Goal: Task Accomplishment & Management: Manage account settings

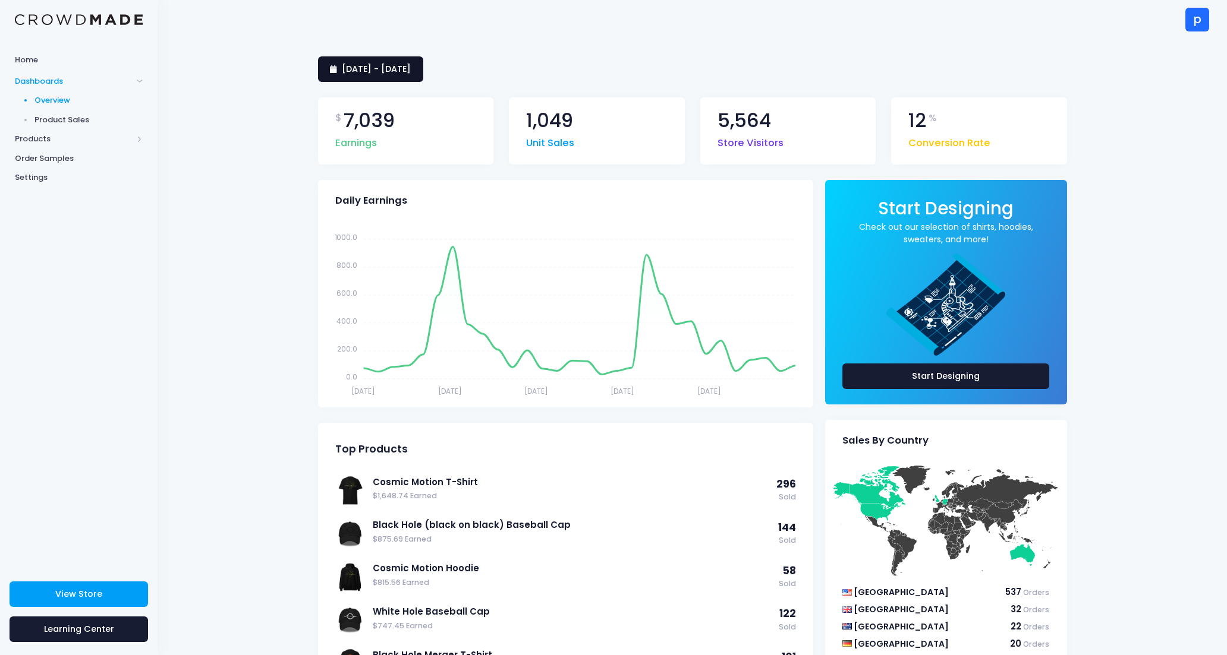
click at [393, 70] on span "12 July 2025 - 10 August 2025" at bounding box center [376, 69] width 69 height 12
click at [387, 101] on li "Today" at bounding box center [370, 100] width 104 height 20
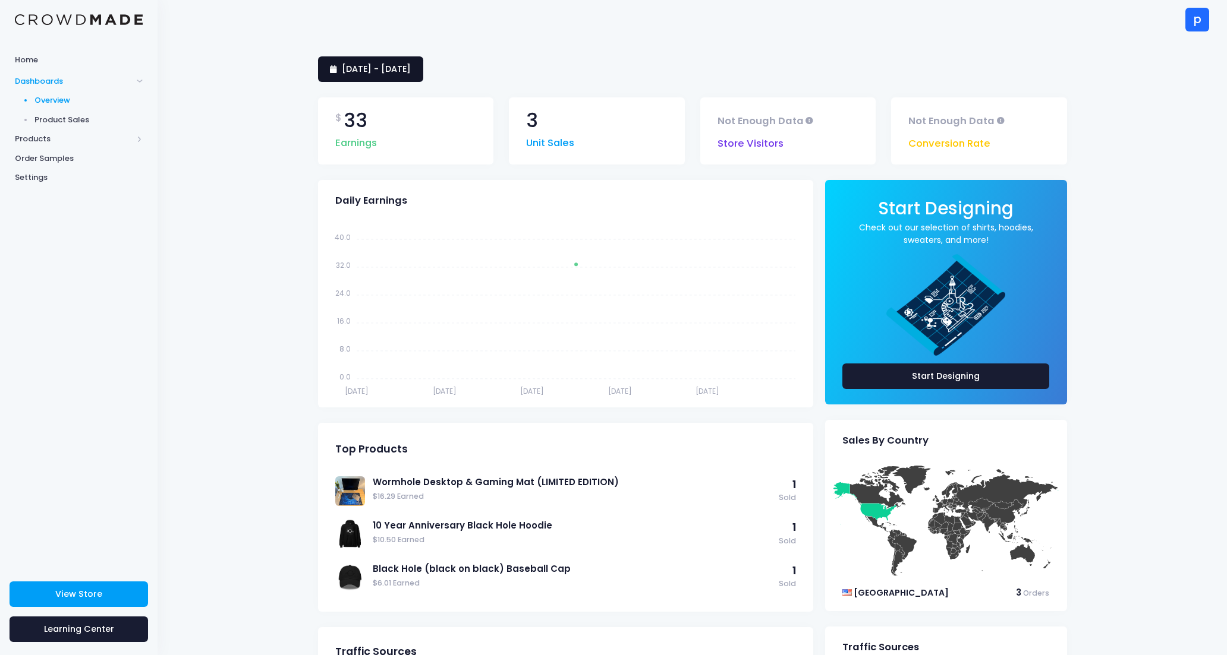
click at [389, 77] on link "11 August 2025 - 11 August 2025" at bounding box center [370, 69] width 105 height 26
click at [390, 179] on li "This Month" at bounding box center [370, 179] width 104 height 20
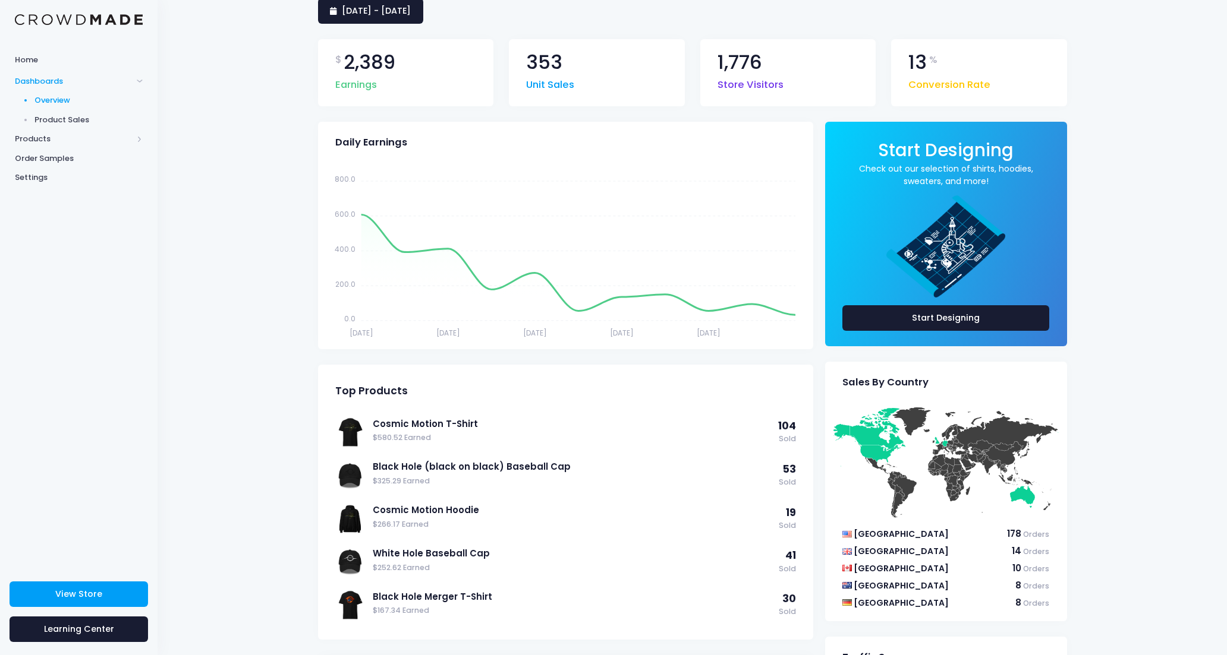
scroll to position [123, 0]
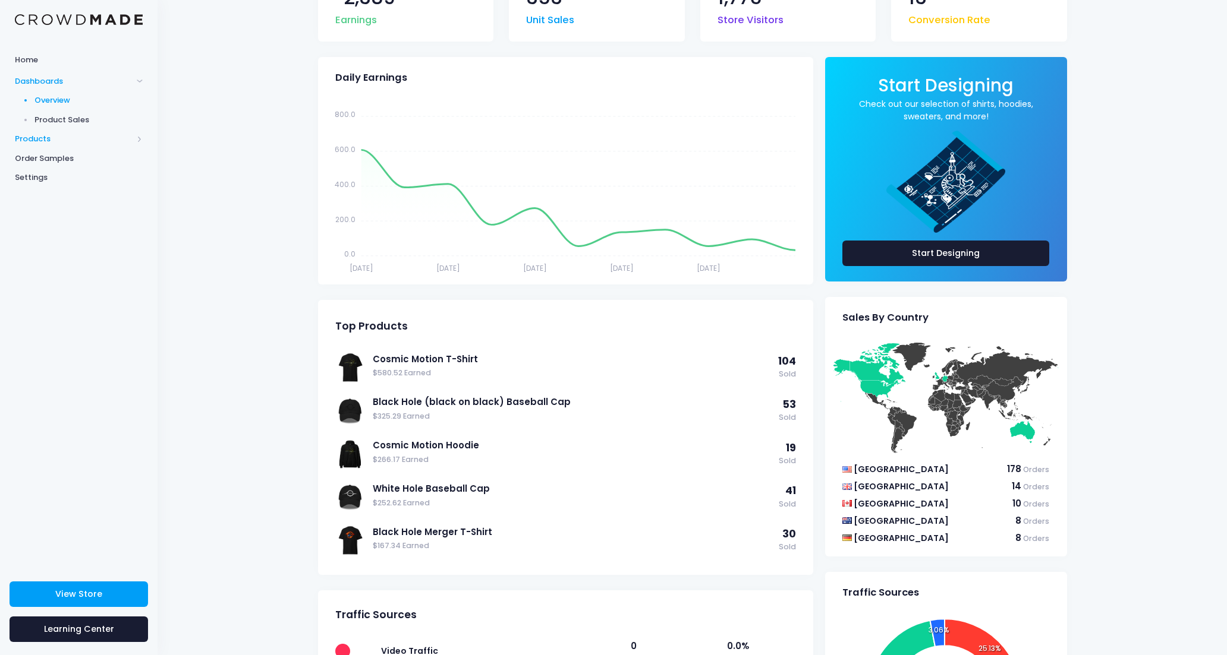
click at [53, 132] on span "Products" at bounding box center [78, 140] width 157 height 20
click at [55, 137] on span "Product Editor" at bounding box center [88, 139] width 109 height 12
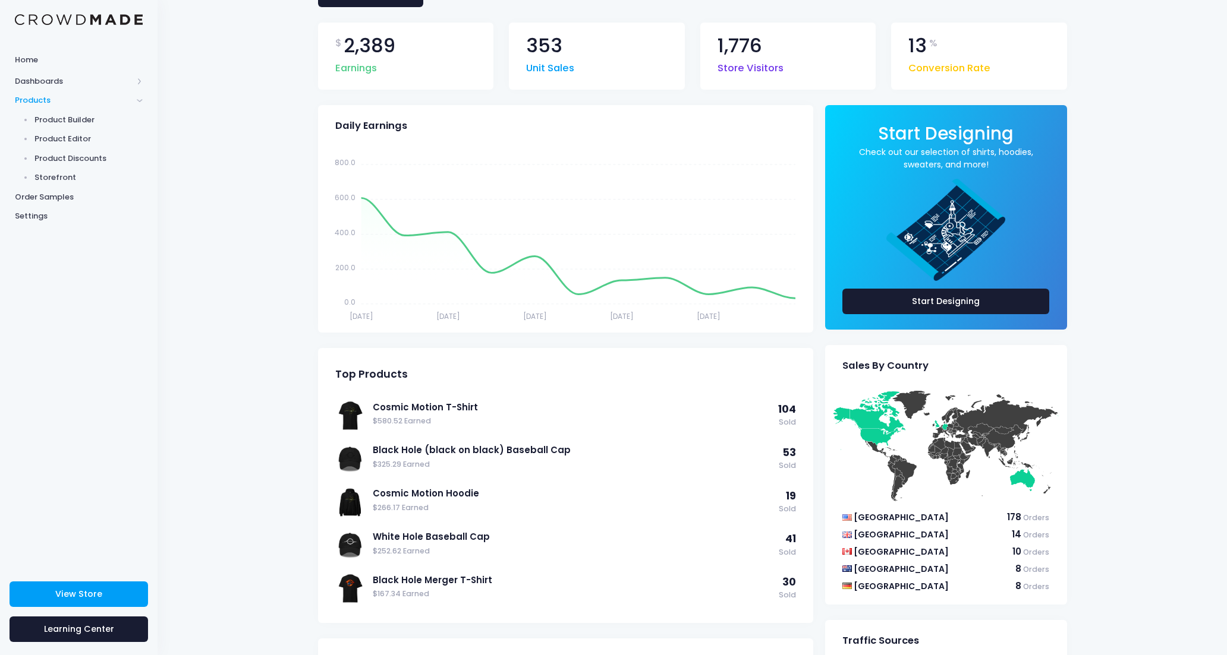
scroll to position [39, 0]
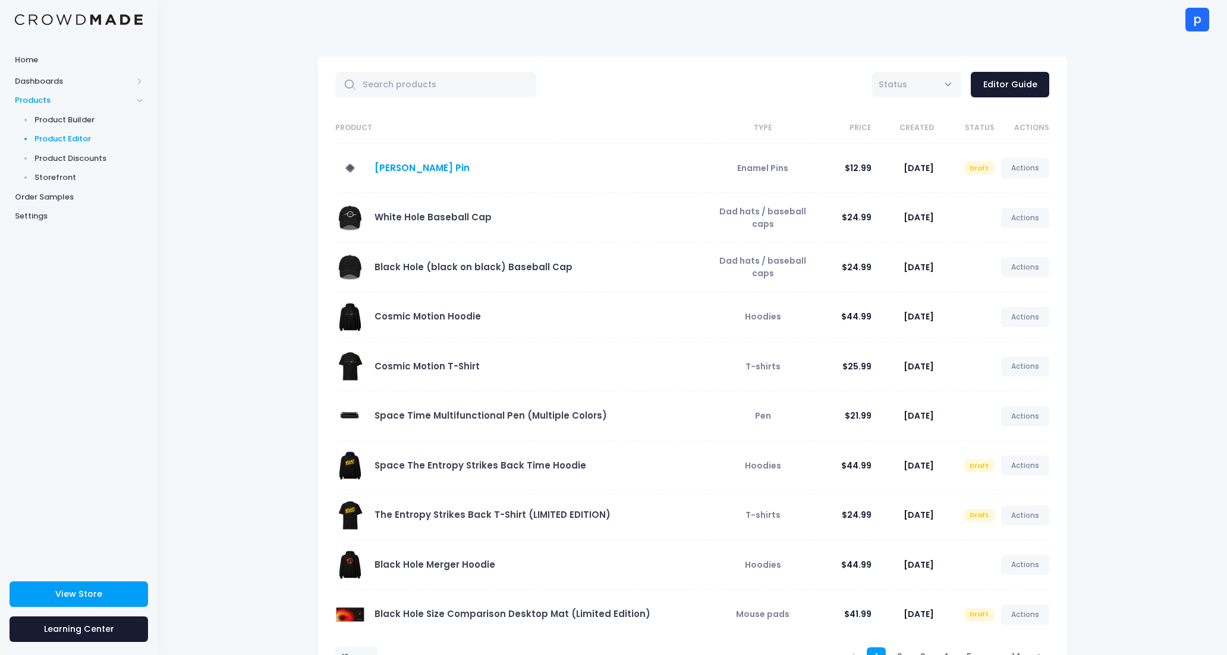
click at [396, 168] on link "[PERSON_NAME] Pin" at bounding box center [421, 168] width 95 height 12
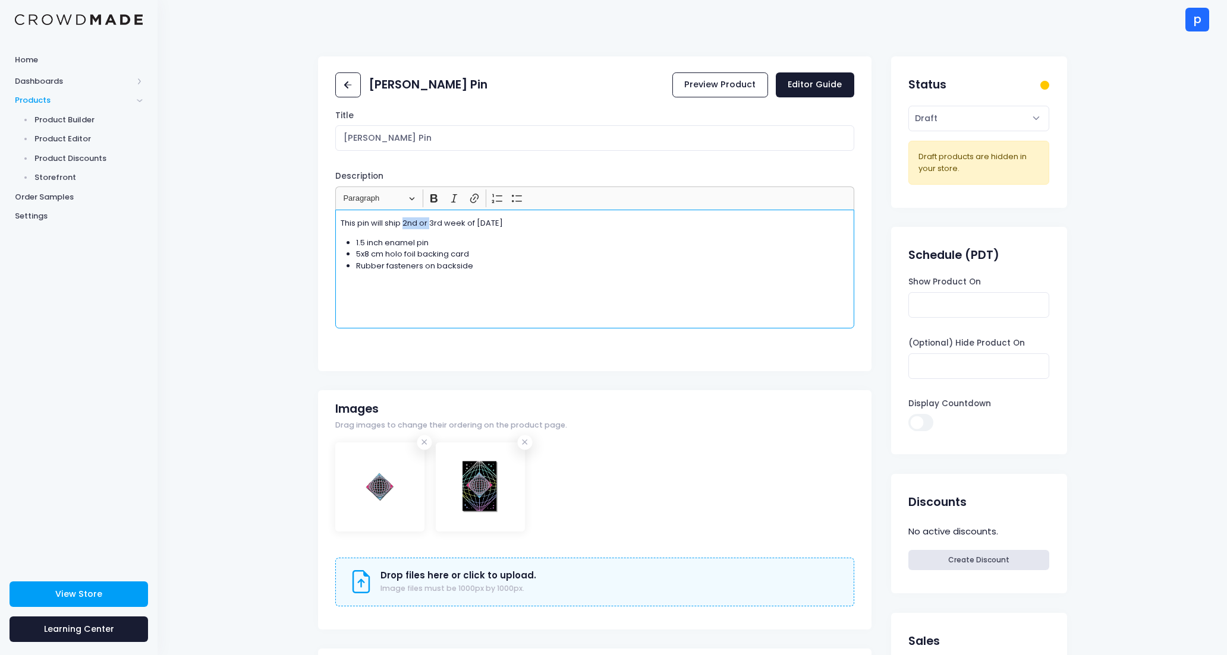
drag, startPoint x: 404, startPoint y: 223, endPoint x: 431, endPoint y: 223, distance: 27.3
click at [431, 223] on p "This pin will ship 2nd or 3rd week of September 2025" at bounding box center [595, 223] width 509 height 12
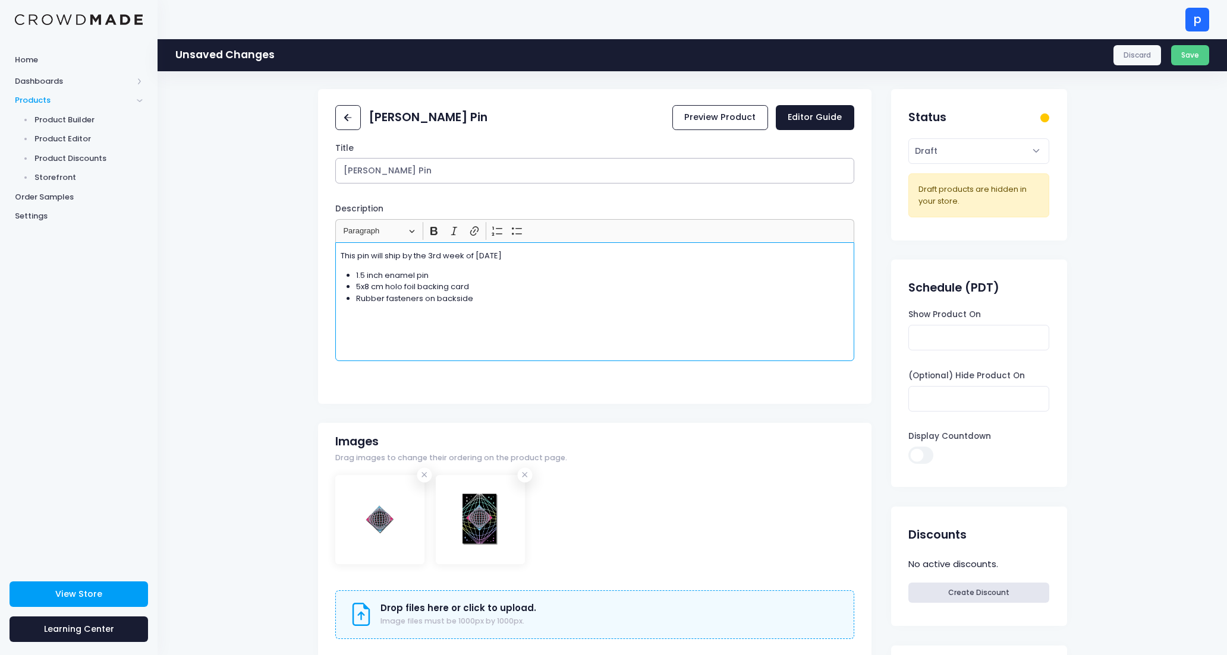
click at [376, 171] on input "Penrose Pin" at bounding box center [594, 171] width 519 height 26
click at [343, 256] on p "This pin will ship by the 3rd week of September 2025" at bounding box center [595, 256] width 509 height 12
click at [546, 167] on input "Penrose Diagram Pin" at bounding box center [594, 171] width 519 height 26
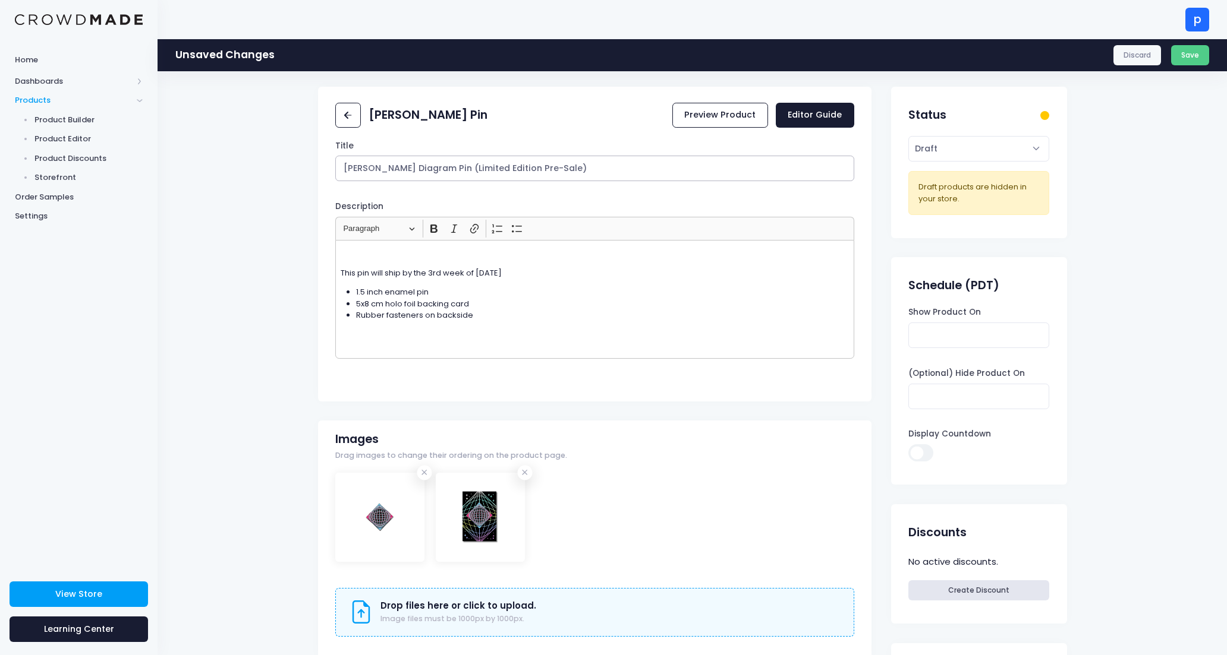
scroll to position [3, 0]
type input "[PERSON_NAME] Diagram Pin (Limited Edition Pre-Sale)"
click at [467, 257] on p "Rich Text Editor, main" at bounding box center [595, 253] width 509 height 12
click at [536, 251] on p "Sir Roger made the diagram. We made it wearable. Limited-edition Penrose pin—pr…" at bounding box center [595, 253] width 509 height 12
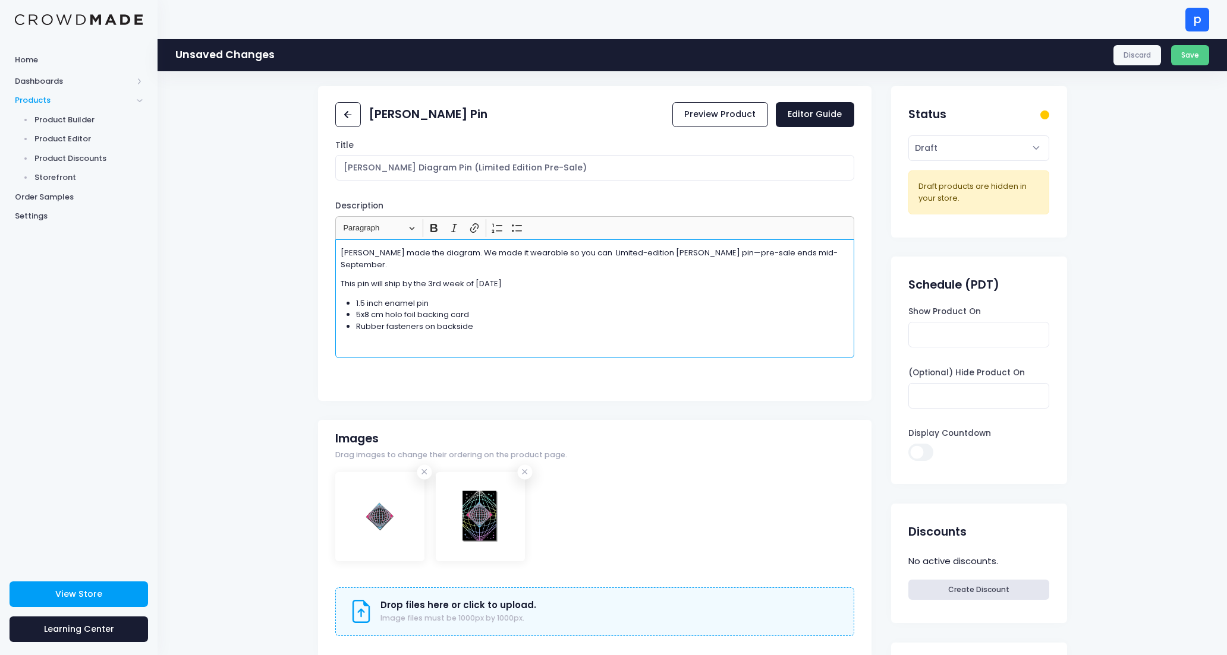
click at [372, 253] on p "Sir Roger made the diagram. We made it wearable so you can Limited-edition Penr…" at bounding box center [595, 258] width 509 height 23
click at [613, 254] on p "Sir Roger Penrose made the diagram. We made it wearable so you can Limited-edit…" at bounding box center [595, 258] width 509 height 23
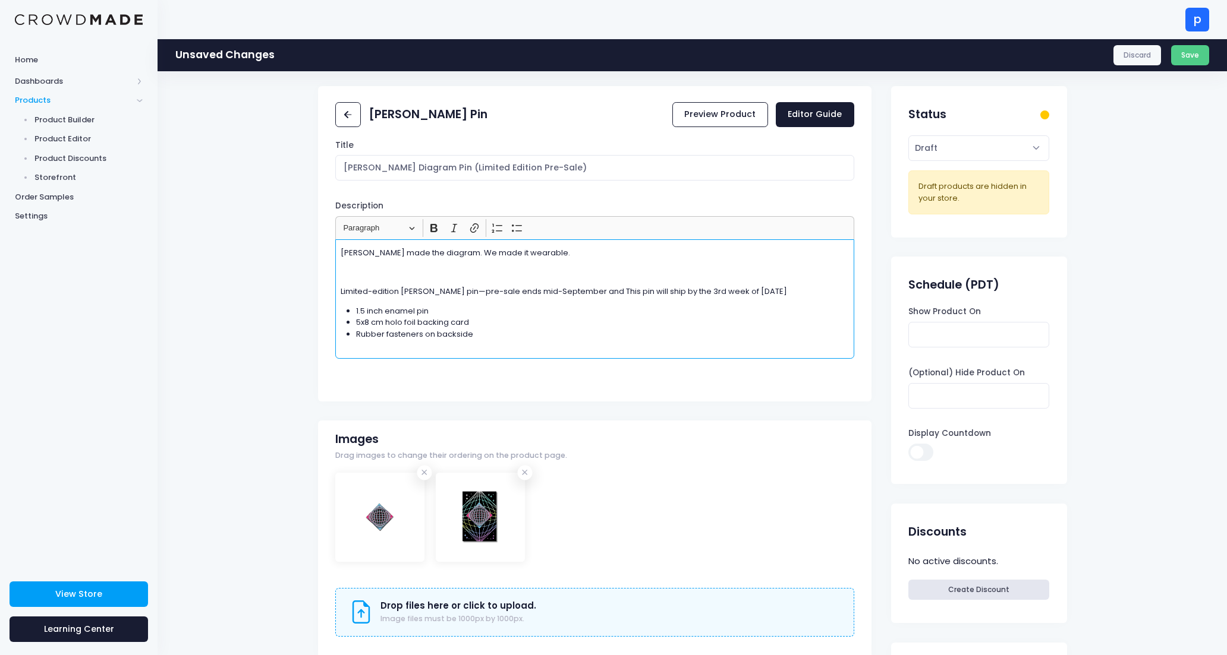
click at [474, 253] on p "Sir Roger Penrose made the diagram. We made it wearable." at bounding box center [595, 253] width 509 height 12
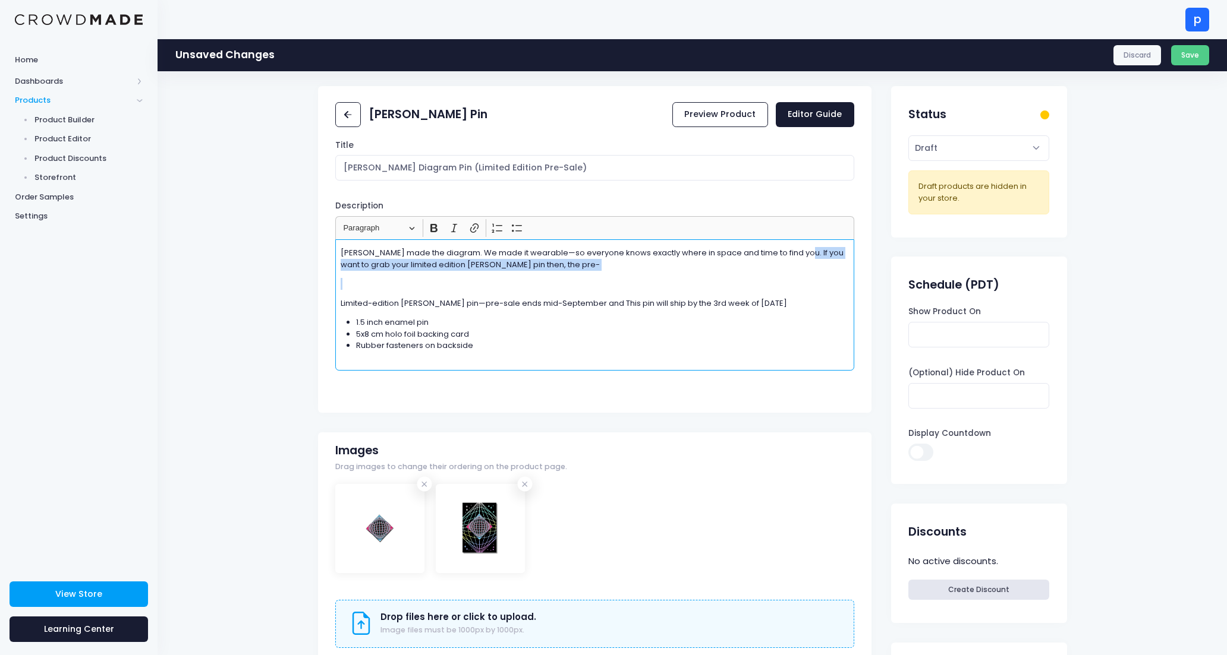
drag, startPoint x: 790, startPoint y: 253, endPoint x: 851, endPoint y: 270, distance: 63.2
click at [851, 270] on div "Sir Roger made the diagram. We made it wearable—so everyone knows exactly where…" at bounding box center [594, 304] width 519 height 131
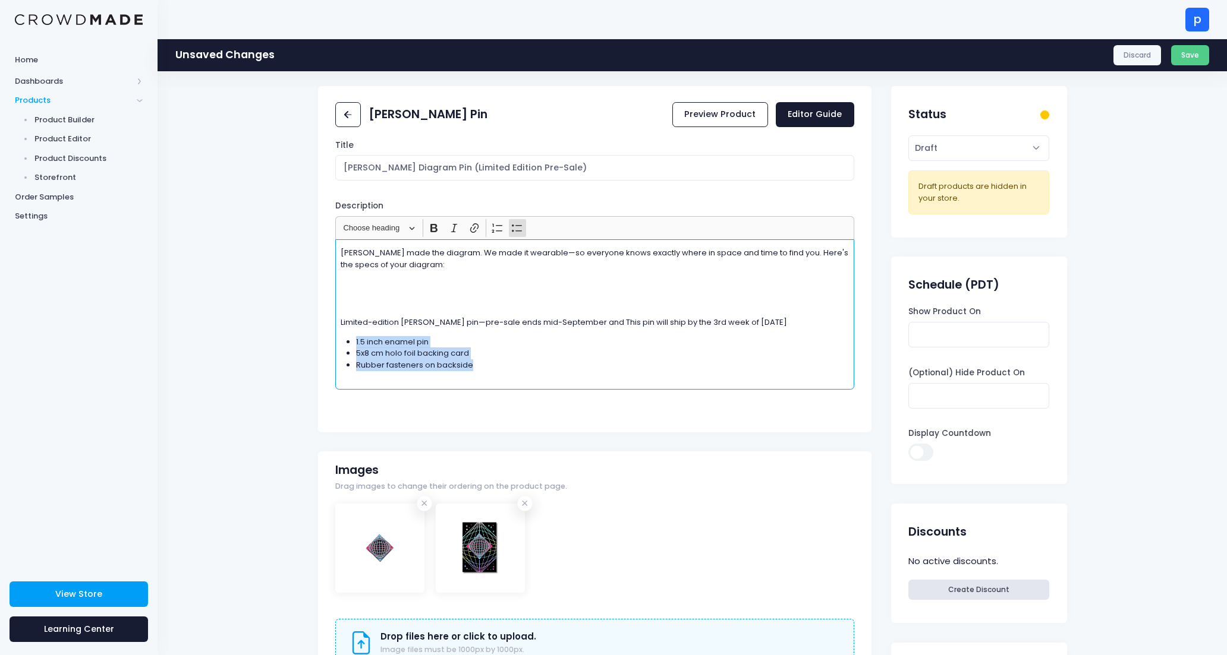
drag, startPoint x: 518, startPoint y: 367, endPoint x: 319, endPoint y: 340, distance: 201.5
click at [319, 340] on div "Title Penrose Diagram Pin (Limited Edition Pre-Sale) Description <p style="line…" at bounding box center [595, 282] width 554 height 285
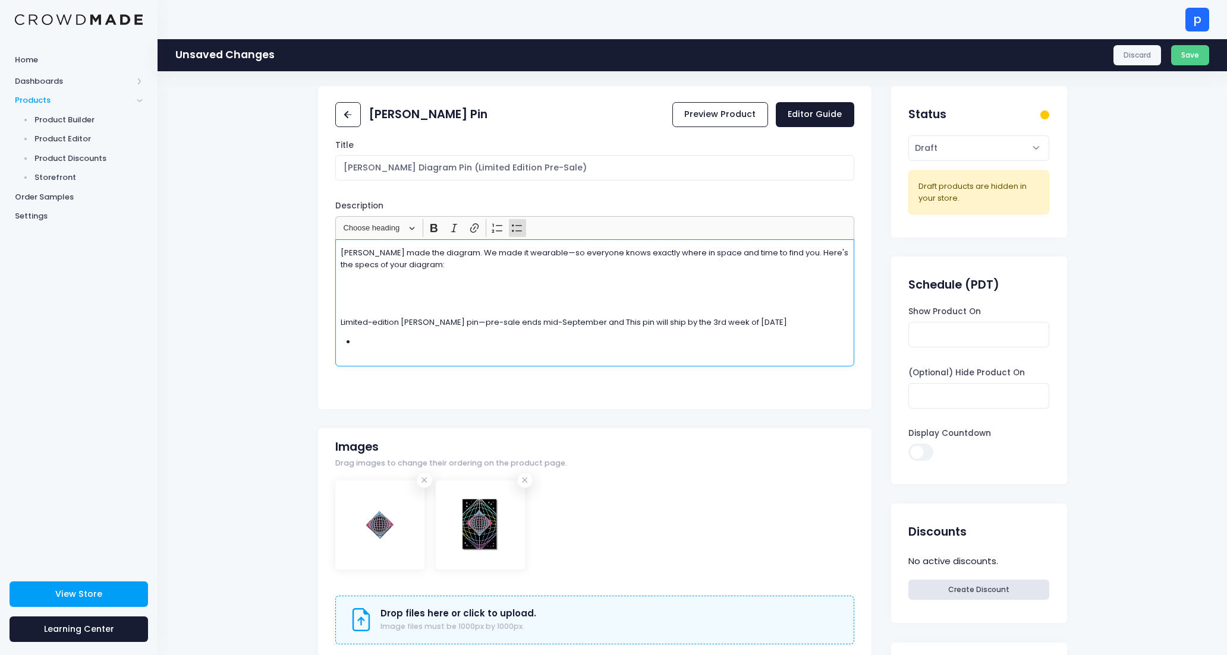
click at [359, 281] on p "Rich Text Editor, main" at bounding box center [595, 284] width 509 height 12
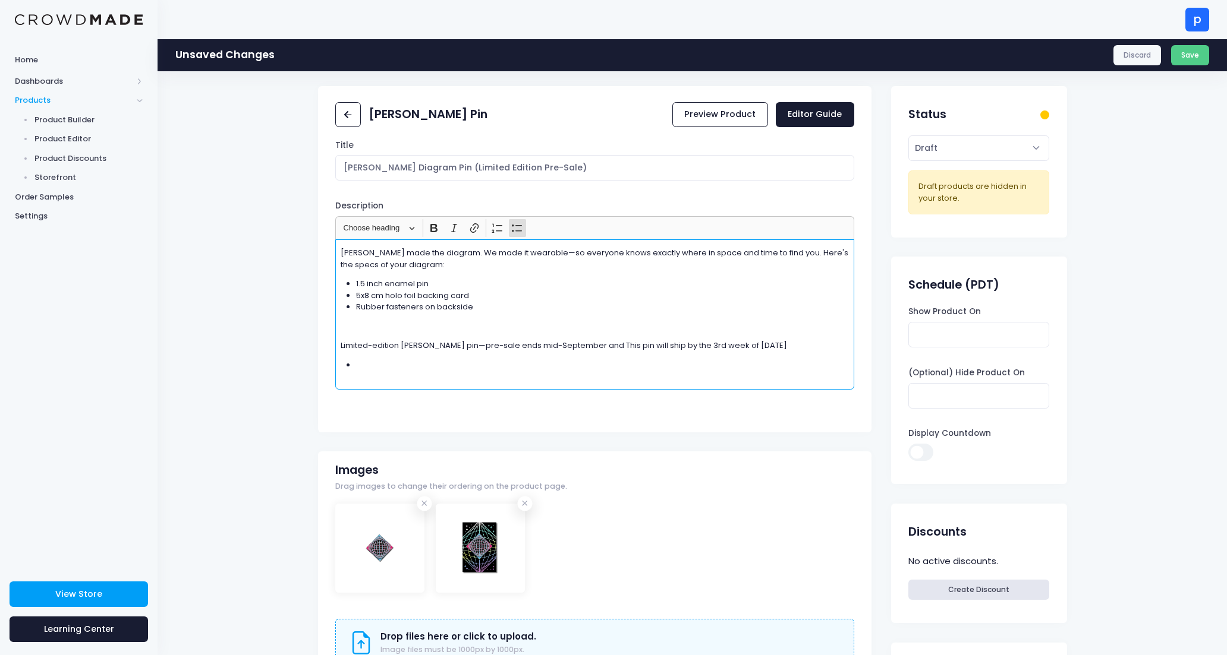
click at [358, 330] on p "Rich Text Editor, main" at bounding box center [595, 327] width 509 height 12
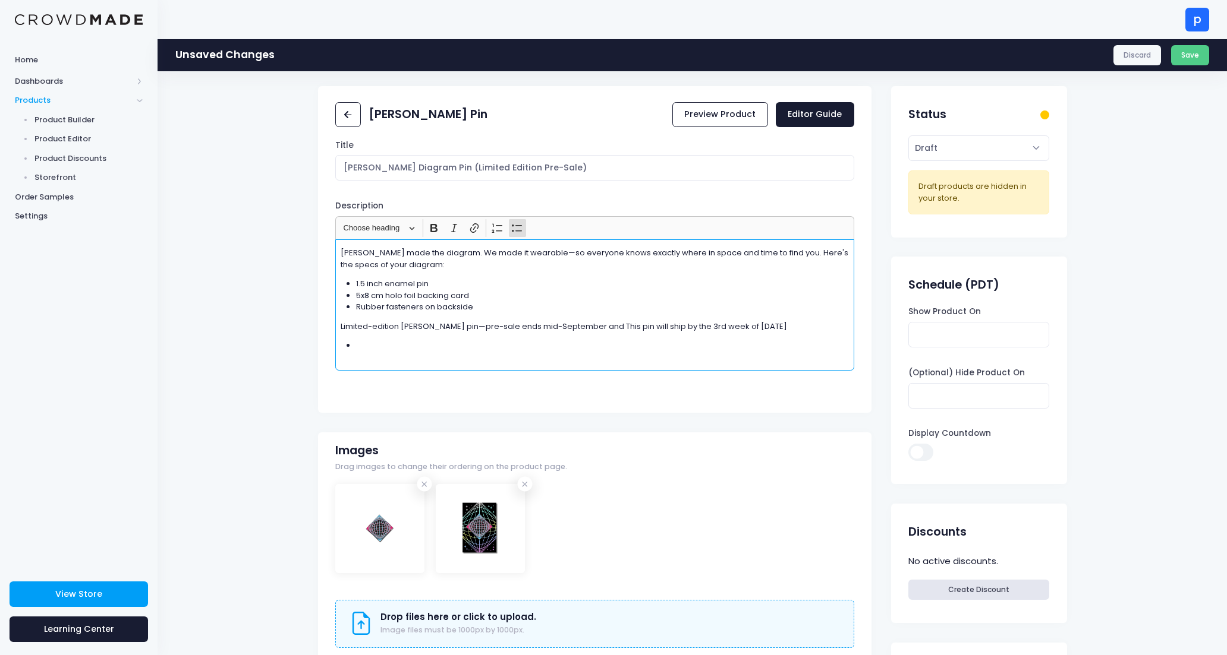
click at [435, 348] on li "​​​​​​​" at bounding box center [602, 351] width 493 height 23
click at [595, 325] on p "Limited-edition Penrose pin—pre-sale ends mid-September and This pin will ship …" at bounding box center [595, 327] width 509 height 12
click at [533, 352] on p "Rich Text Editor, main" at bounding box center [595, 351] width 509 height 23
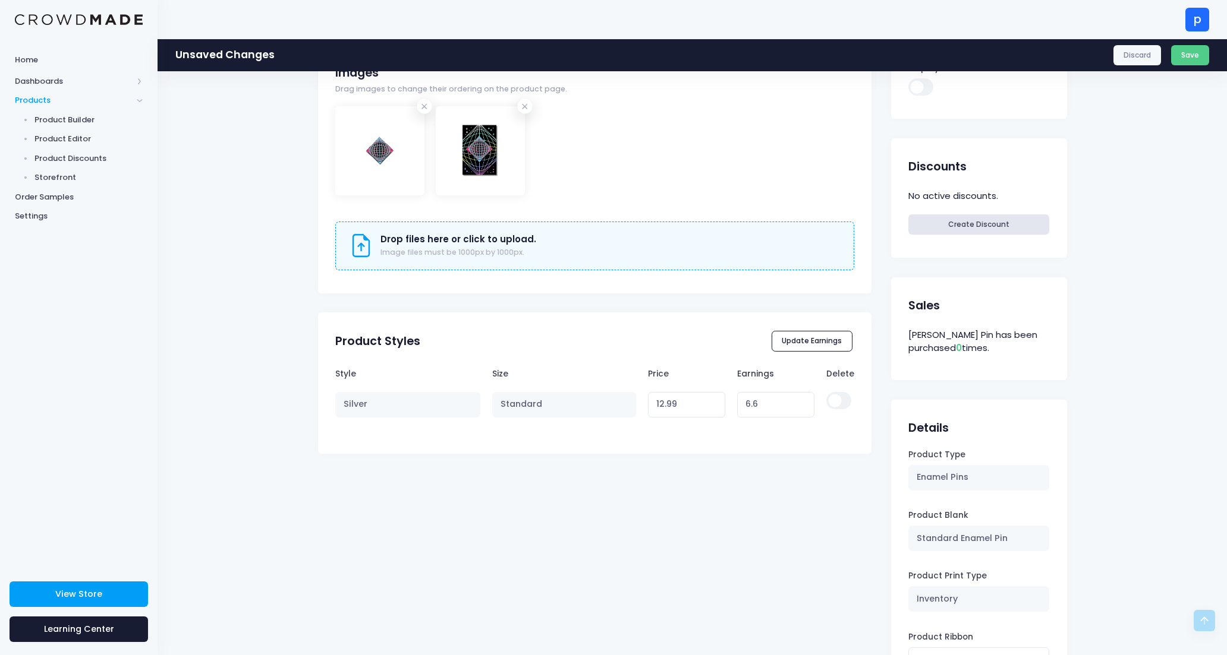
scroll to position [342, 0]
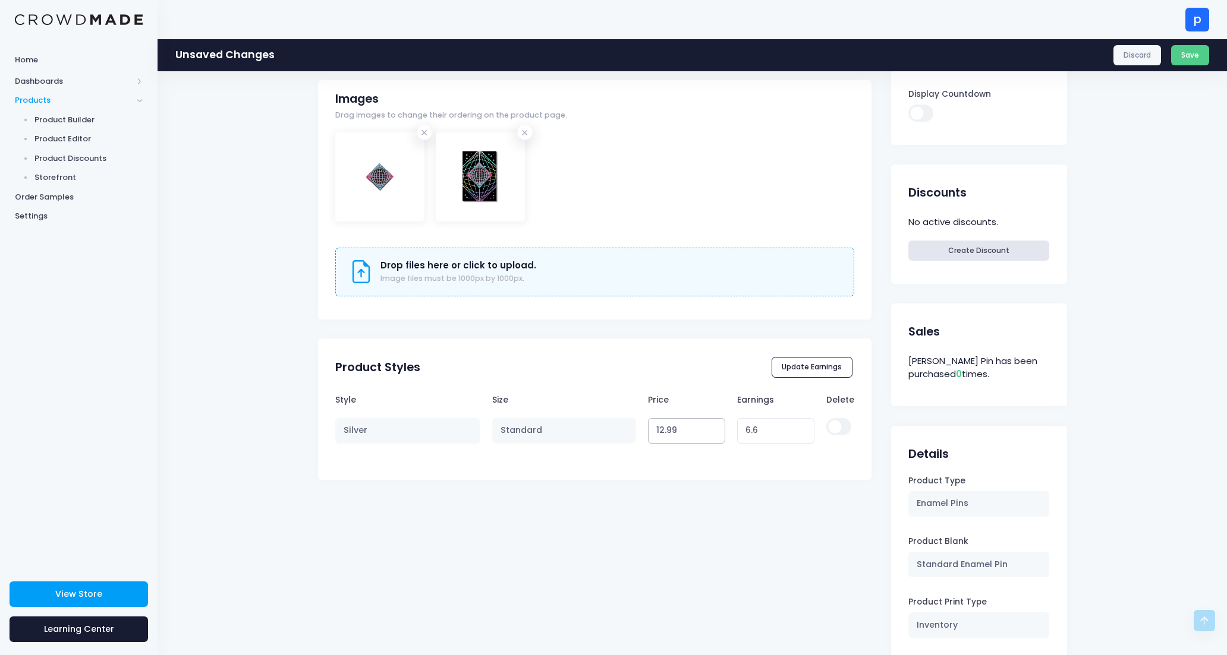
click at [657, 431] on input "12.99" at bounding box center [687, 431] width 78 height 26
type input "13.99"
type input "7.60"
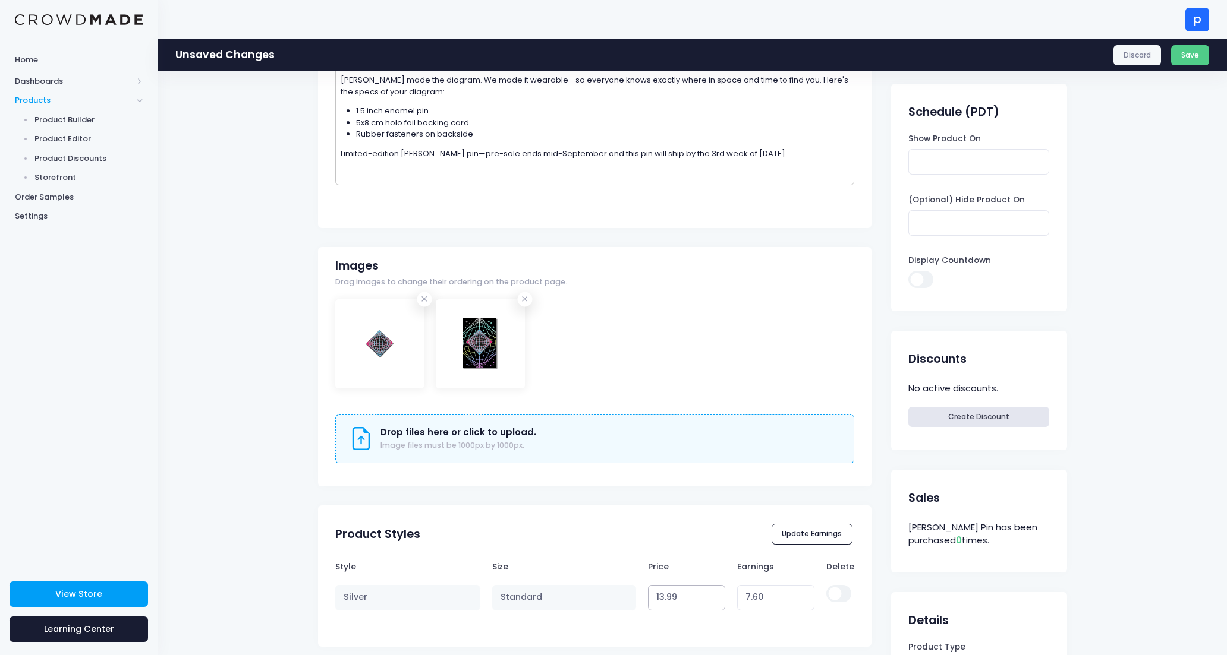
scroll to position [0, 0]
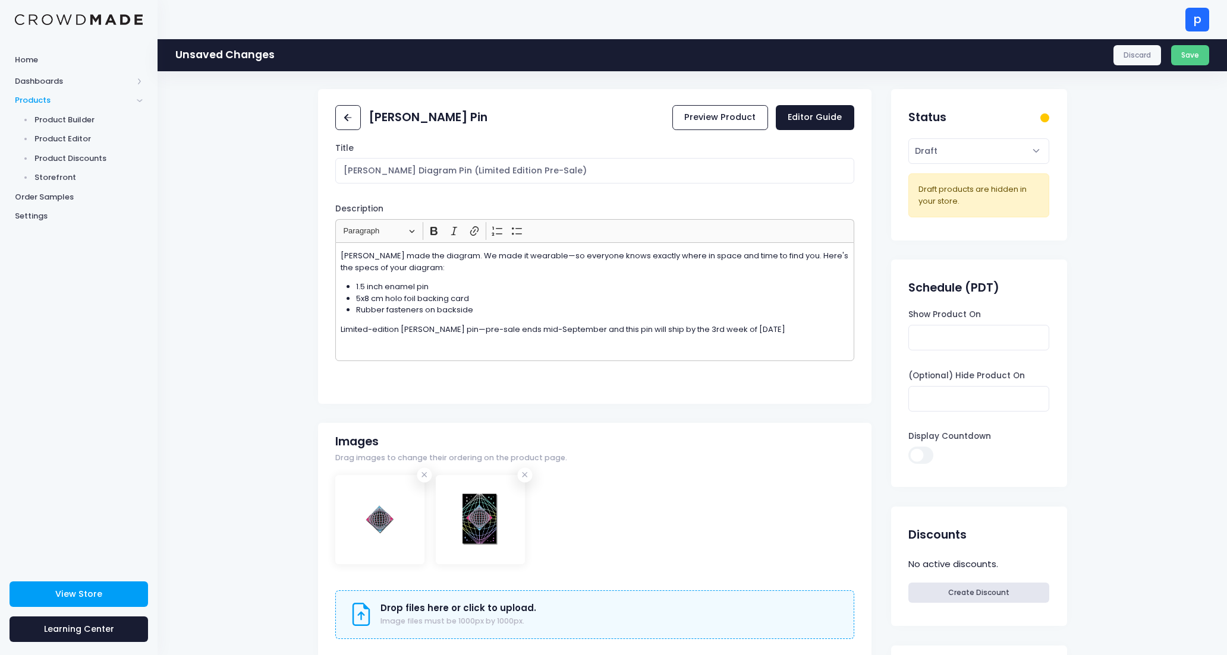
type input "13.99"
click at [969, 153] on select "Active Draft" at bounding box center [978, 151] width 141 height 26
select select "active"
click at [1190, 56] on button "Save" at bounding box center [1190, 55] width 39 height 20
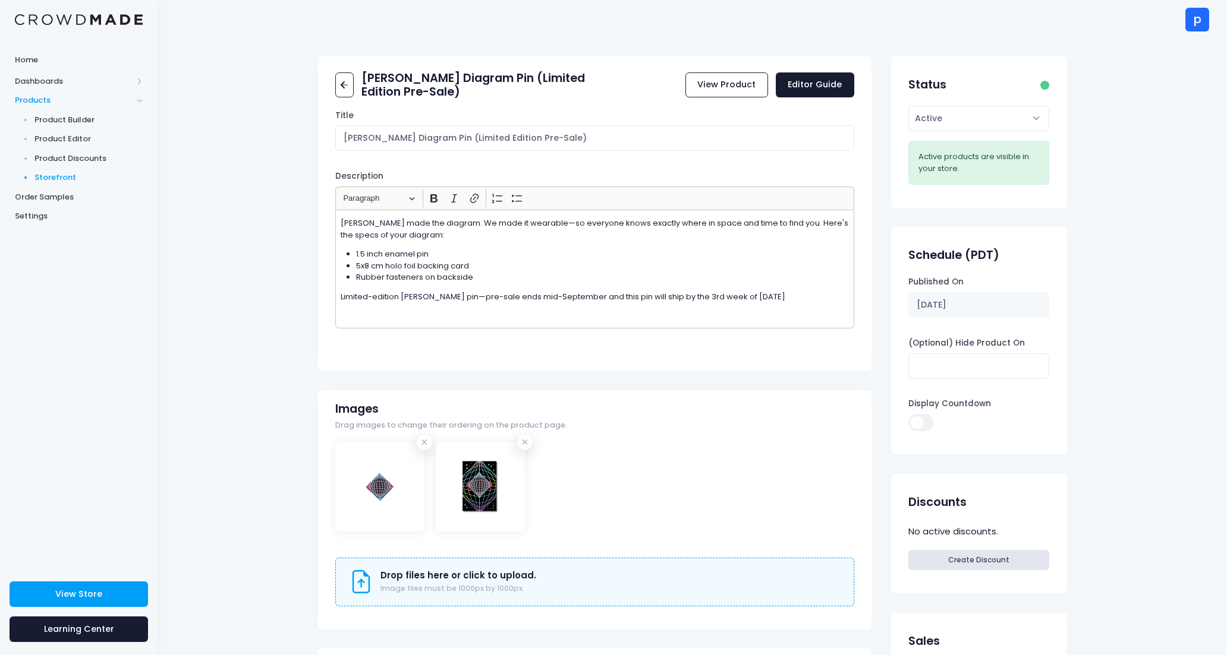
click at [72, 171] on link "Storefront" at bounding box center [78, 178] width 157 height 20
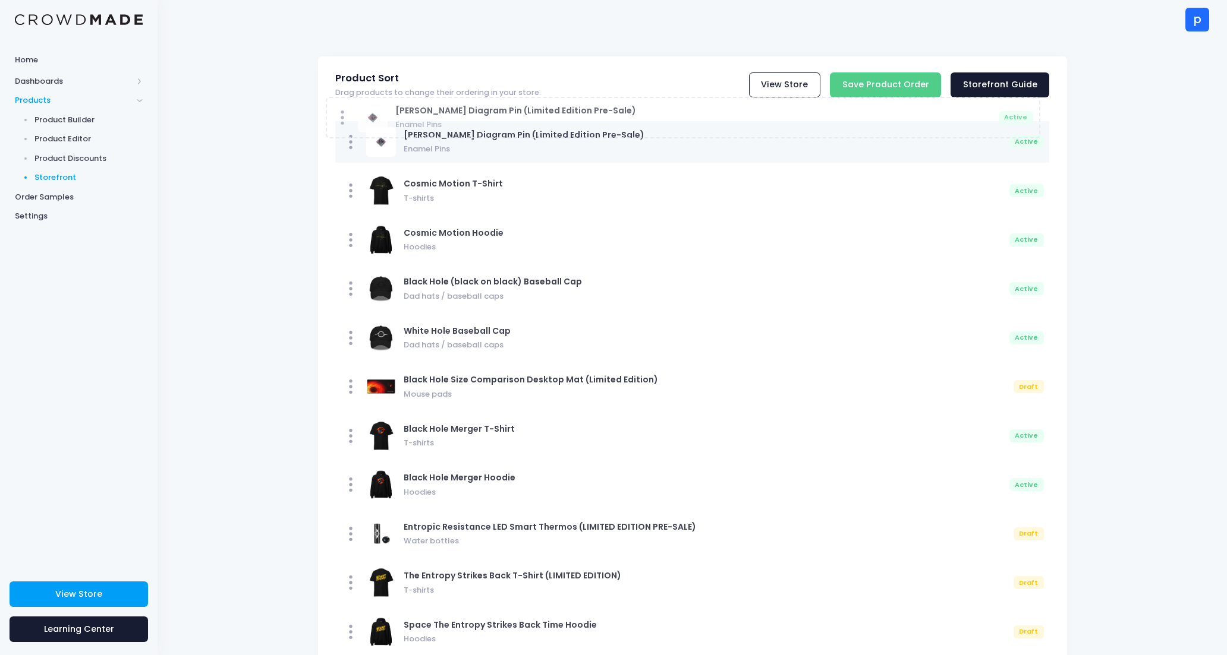
drag, startPoint x: 351, startPoint y: 585, endPoint x: 342, endPoint y: 124, distance: 460.6
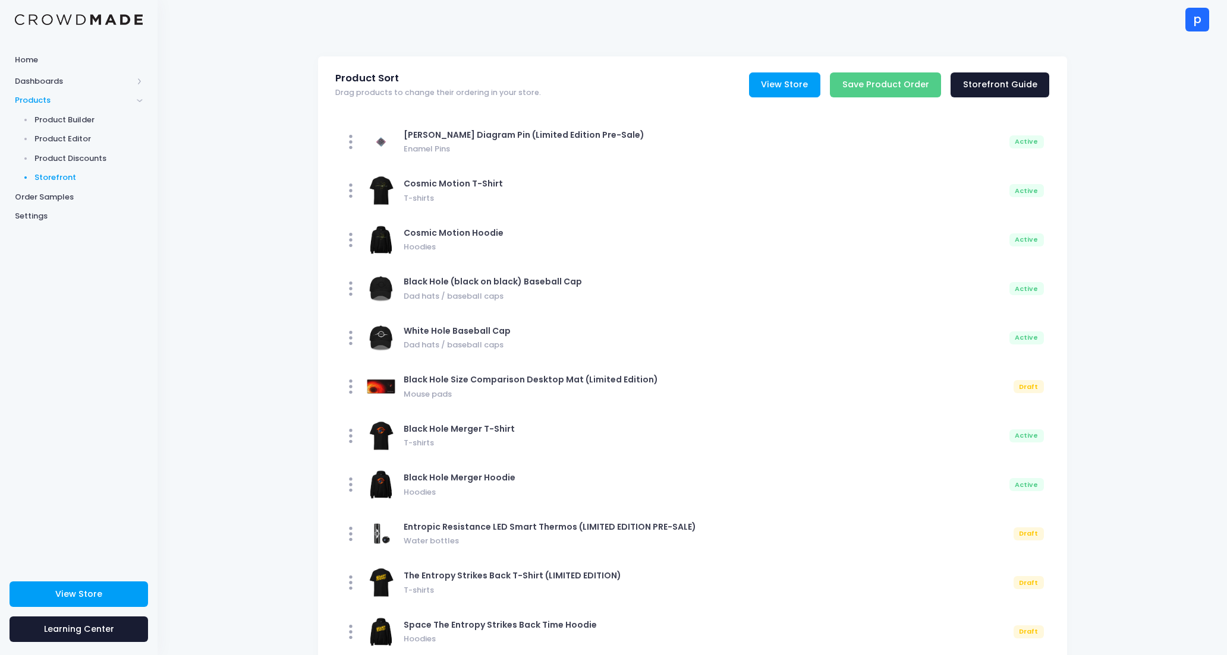
click at [766, 82] on link "View Store" at bounding box center [784, 85] width 71 height 26
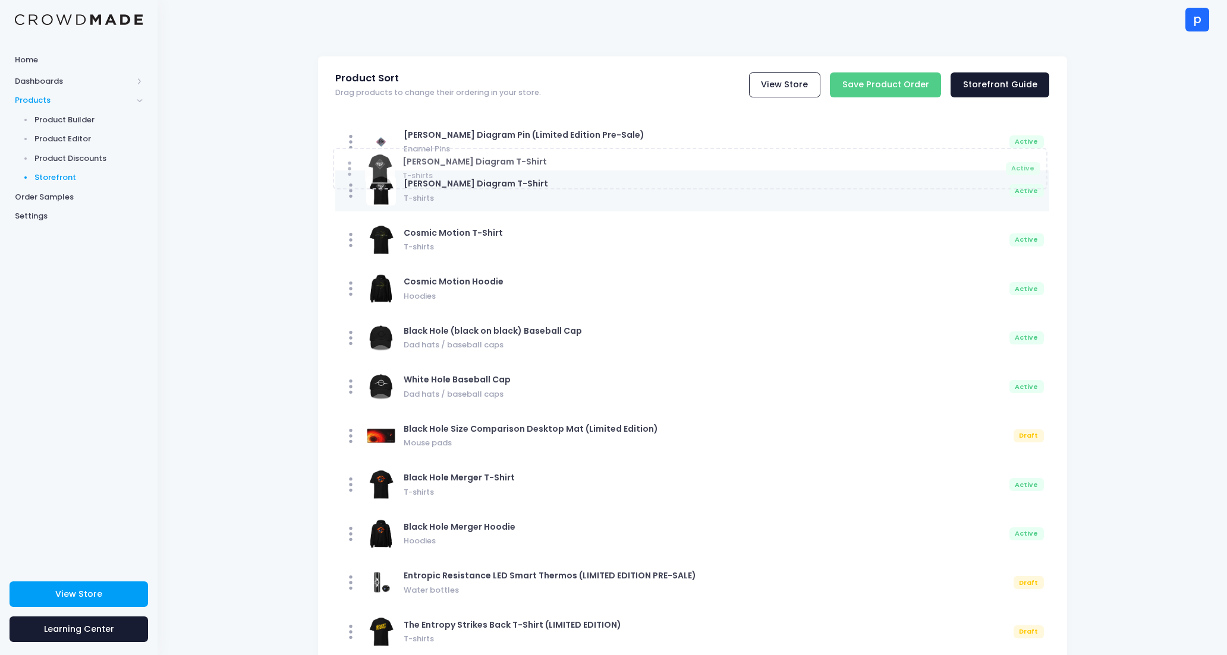
drag, startPoint x: 342, startPoint y: 498, endPoint x: 339, endPoint y: 174, distance: 324.5
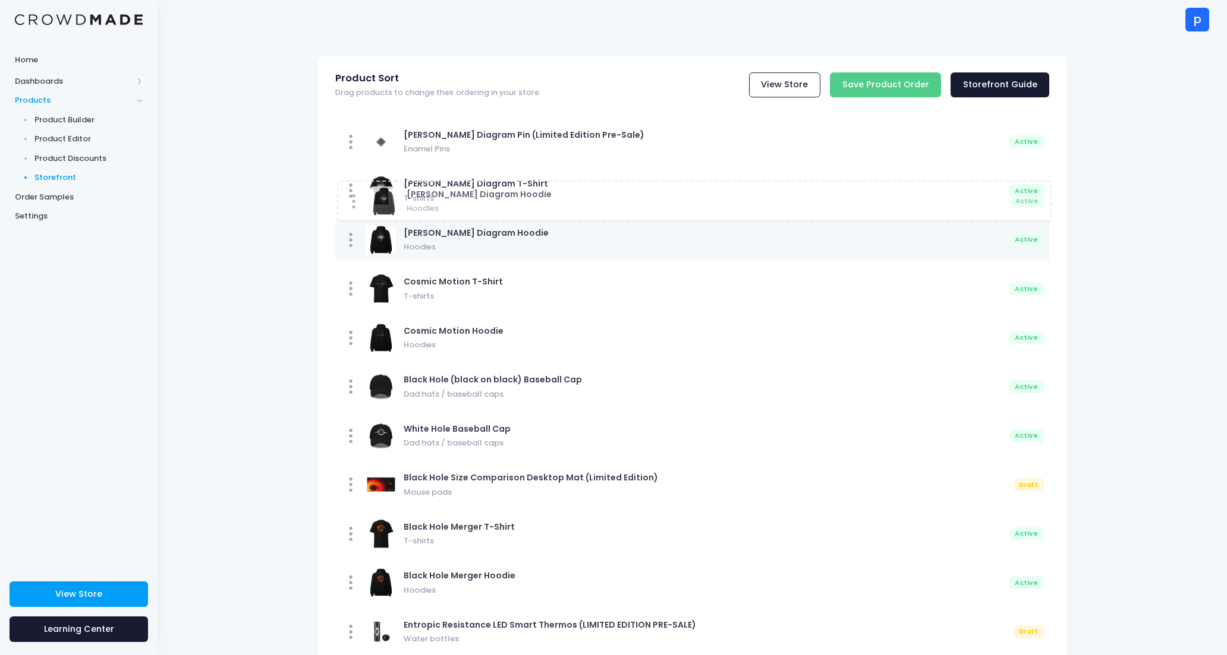
drag, startPoint x: 349, startPoint y: 342, endPoint x: 351, endPoint y: 260, distance: 82.0
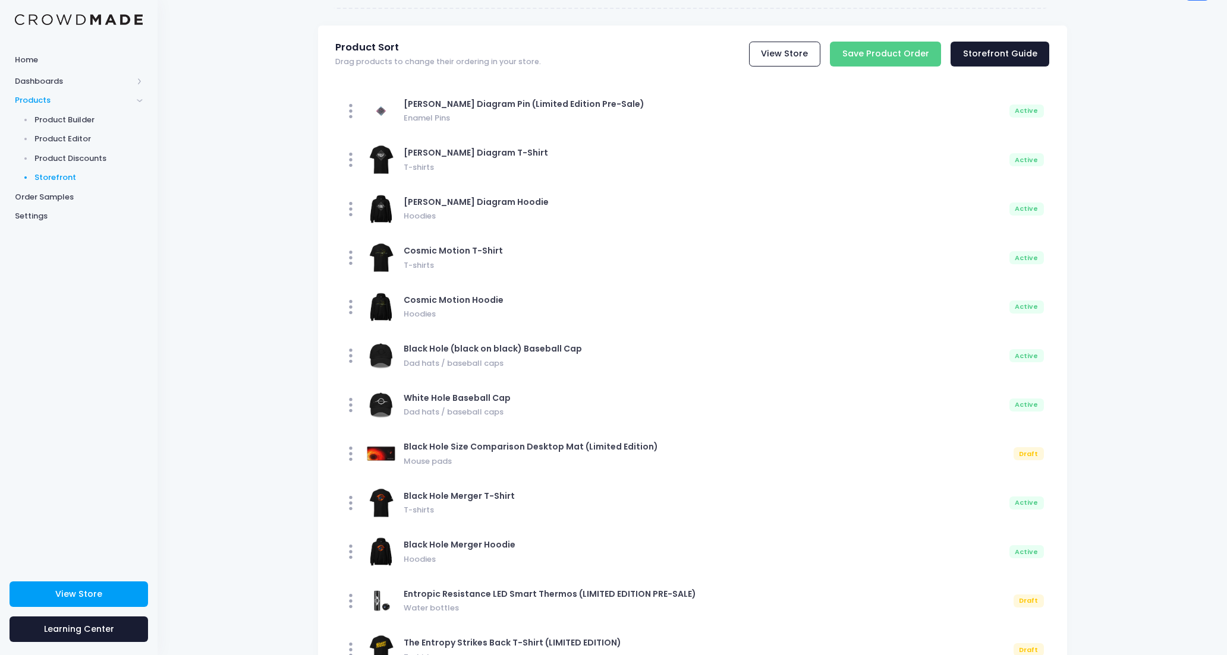
scroll to position [24, 0]
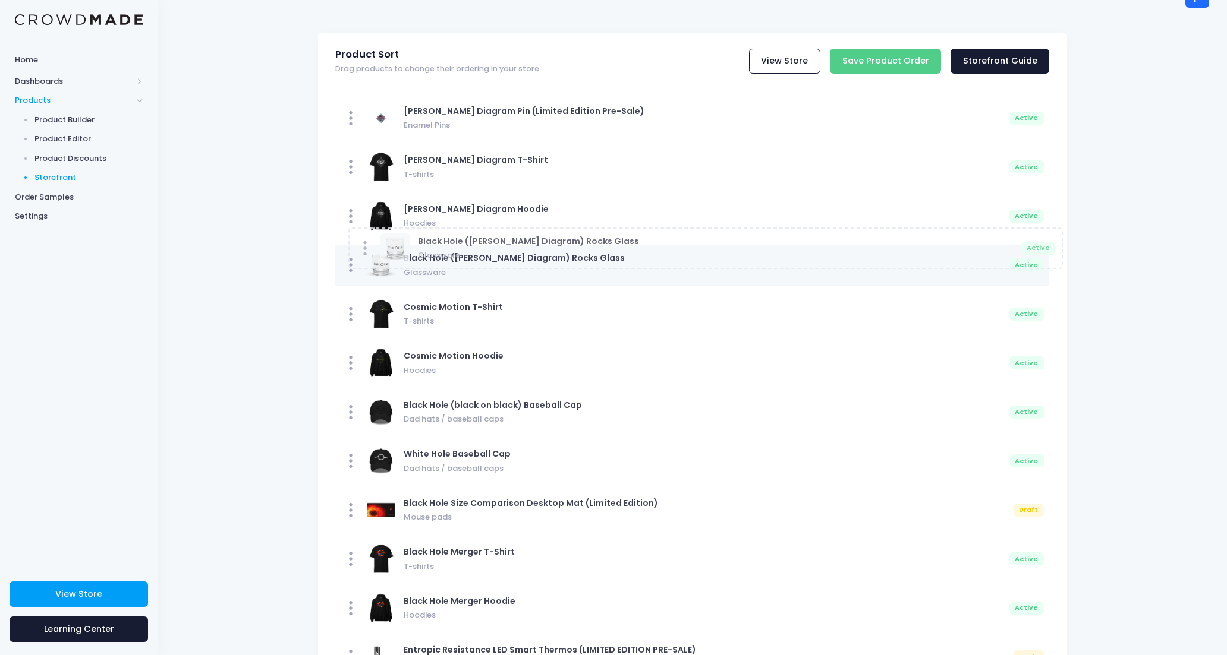
drag, startPoint x: 349, startPoint y: 551, endPoint x: 362, endPoint y: 250, distance: 301.6
